Goal: Find specific page/section: Find specific page/section

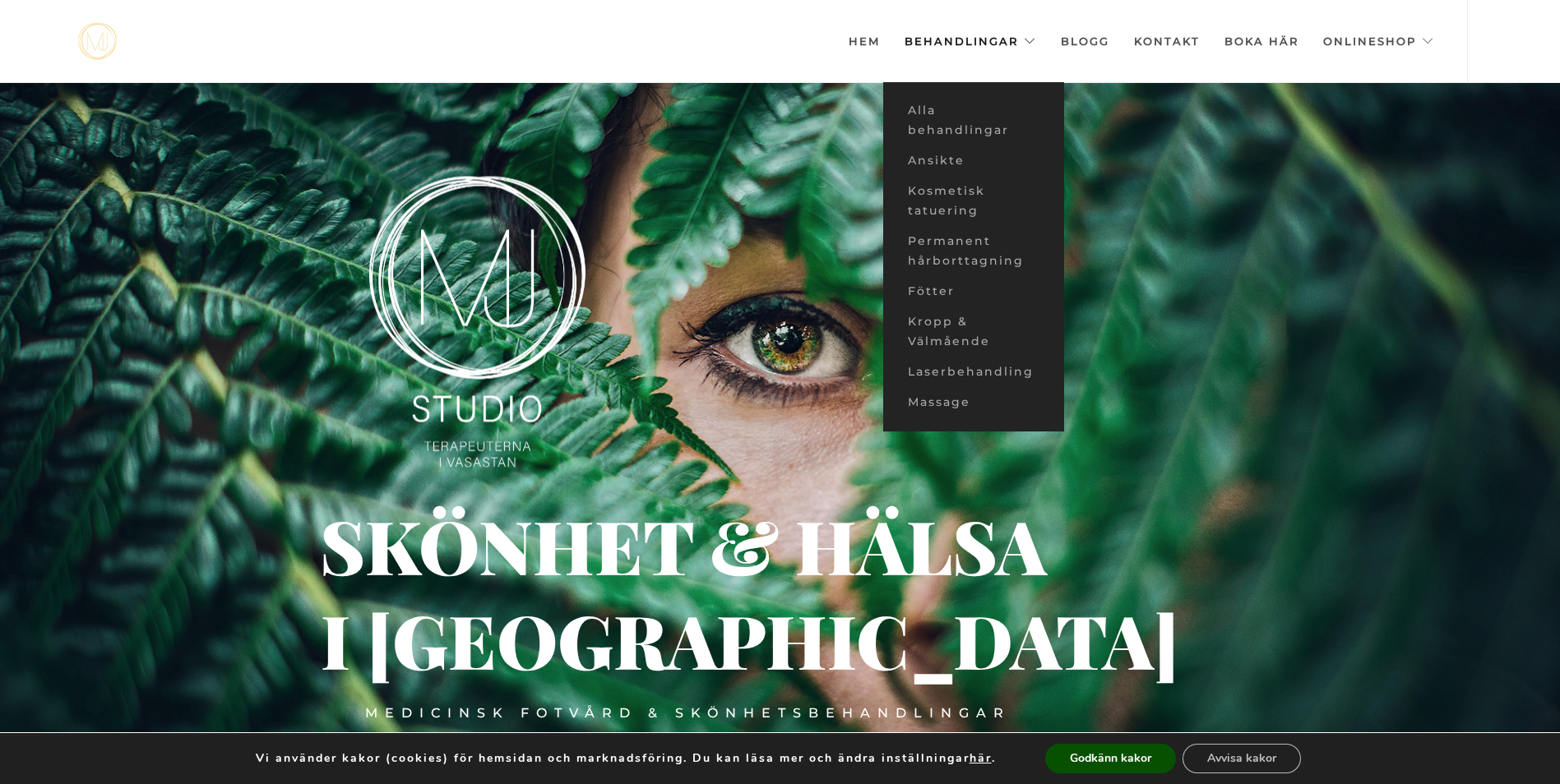
click at [983, 45] on link "Behandlingar" at bounding box center [971, 41] width 132 height 82
click at [953, 160] on link "Ansikte" at bounding box center [974, 161] width 181 height 30
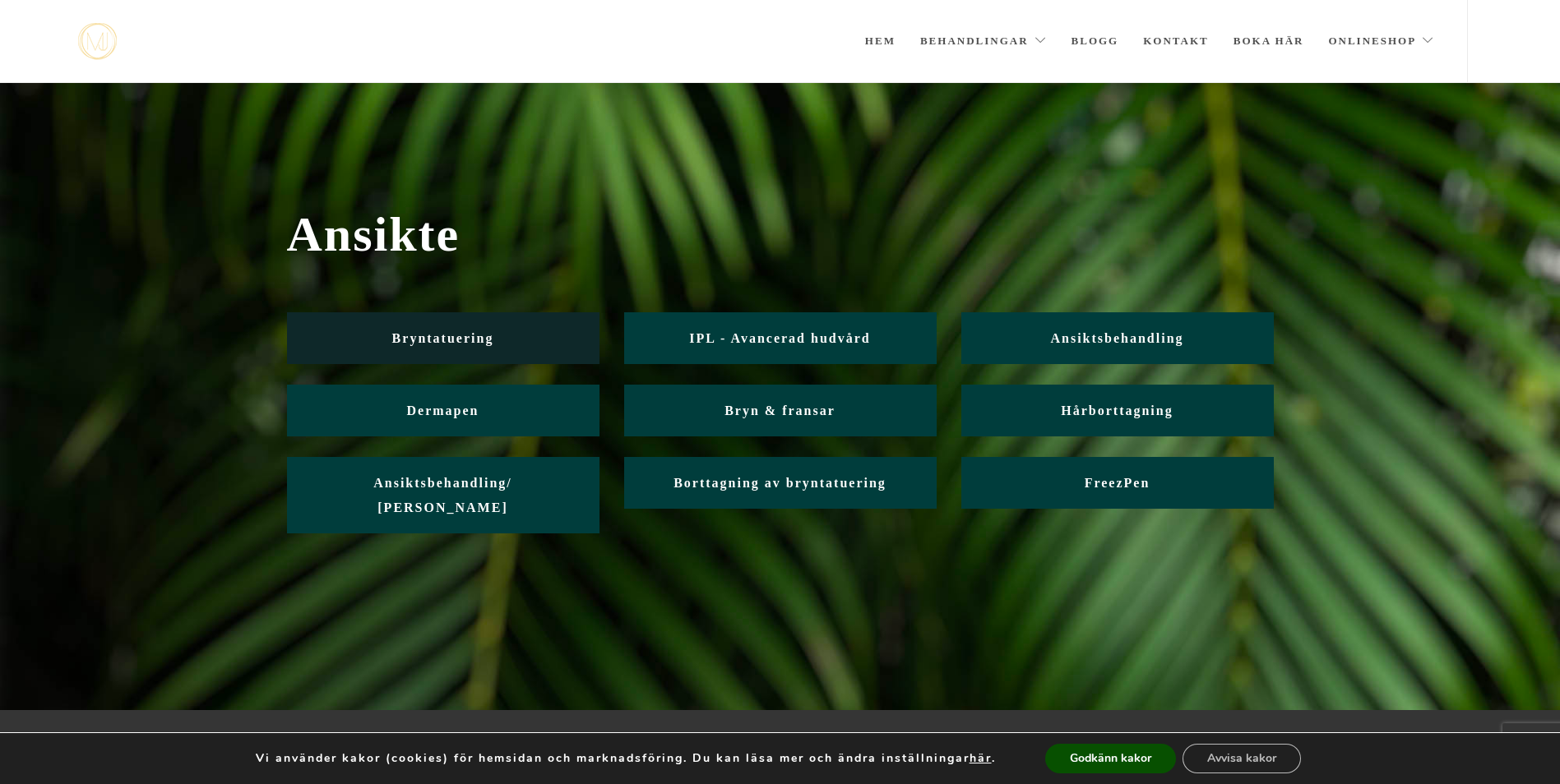
click at [425, 340] on span "Bryntatuering" at bounding box center [443, 338] width 102 height 14
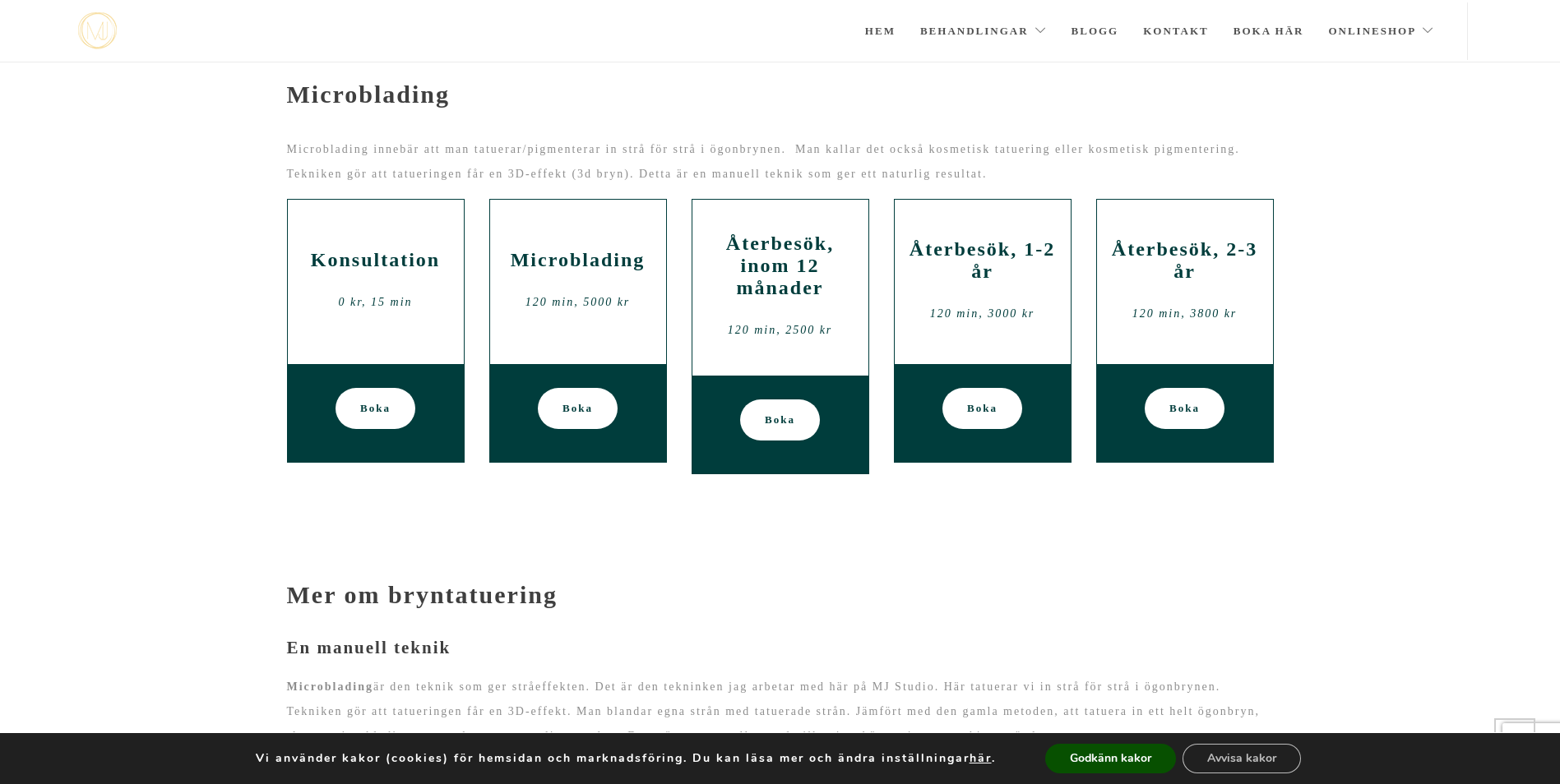
scroll to position [732, 0]
